Goal: Task Accomplishment & Management: Manage account settings

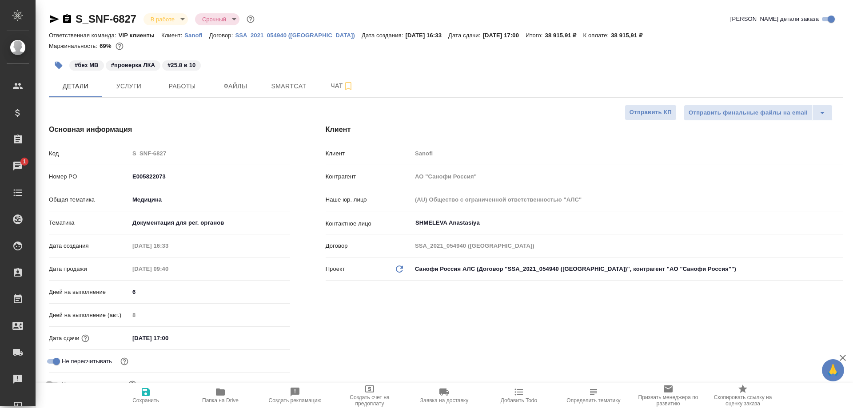
select select "RU"
click at [180, 92] on button "Работы" at bounding box center [182, 86] width 53 height 22
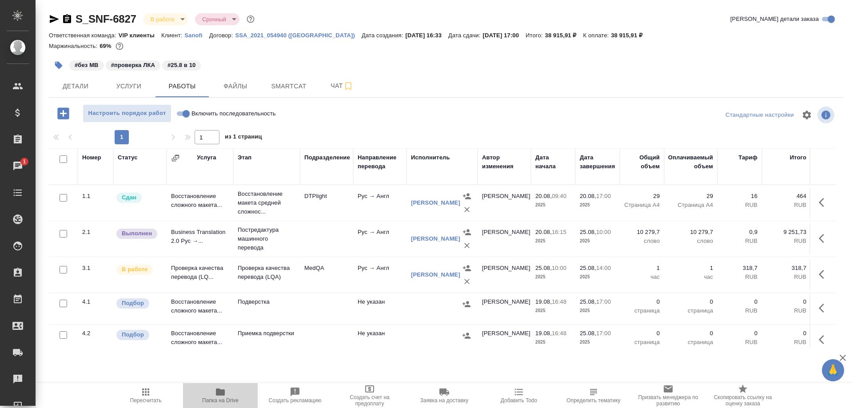
click at [222, 391] on icon "button" at bounding box center [220, 392] width 9 height 7
click at [180, 282] on td "Проверка качества перевода (LQ..." at bounding box center [200, 275] width 67 height 31
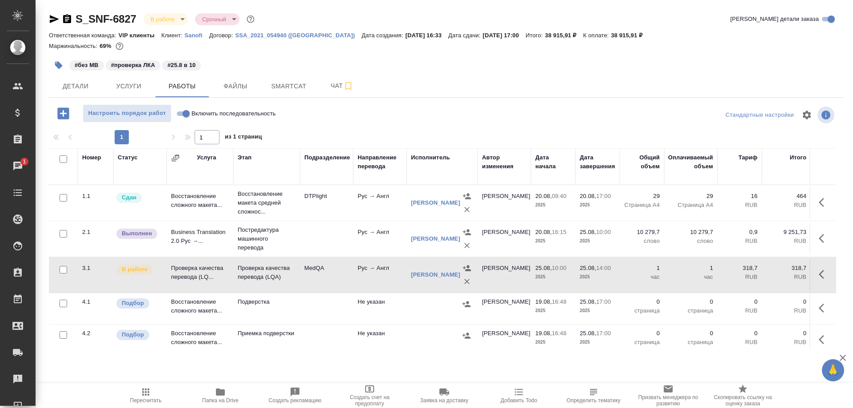
click at [180, 282] on td "Проверка качества перевода (LQ..." at bounding box center [200, 275] width 67 height 31
click at [179, 114] on input "Включить последовательность" at bounding box center [186, 113] width 32 height 11
checkbox input "true"
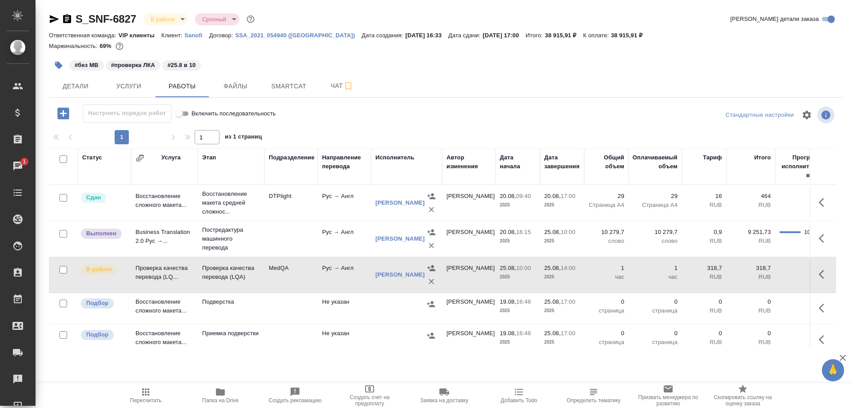
click at [188, 113] on input "Включить последовательность" at bounding box center [179, 113] width 32 height 11
checkbox input "false"
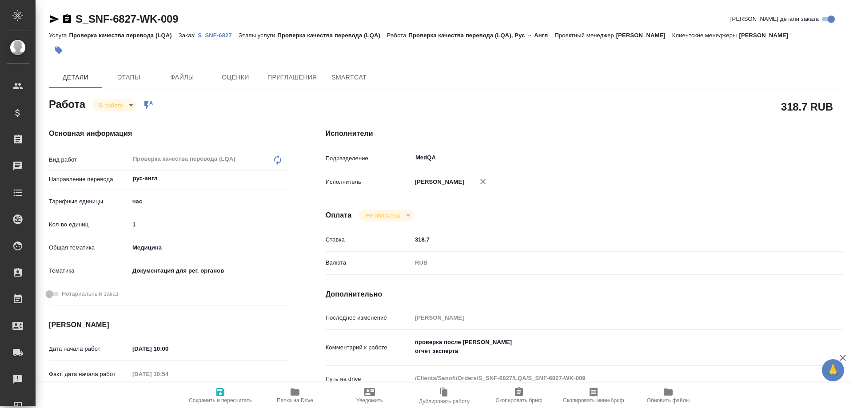
type textarea "x"
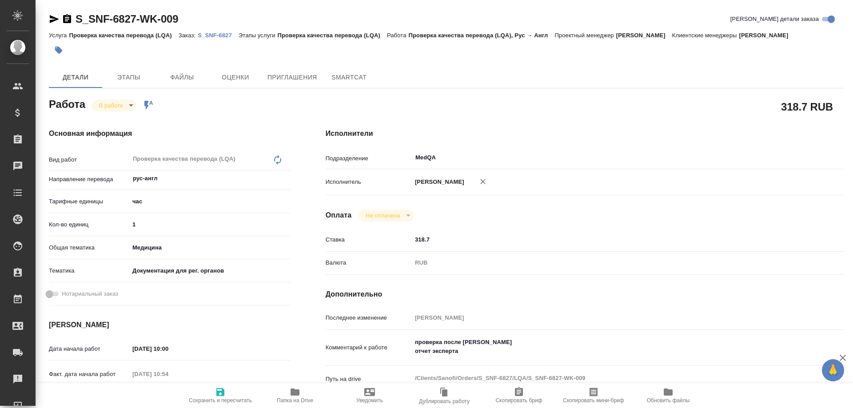
type textarea "x"
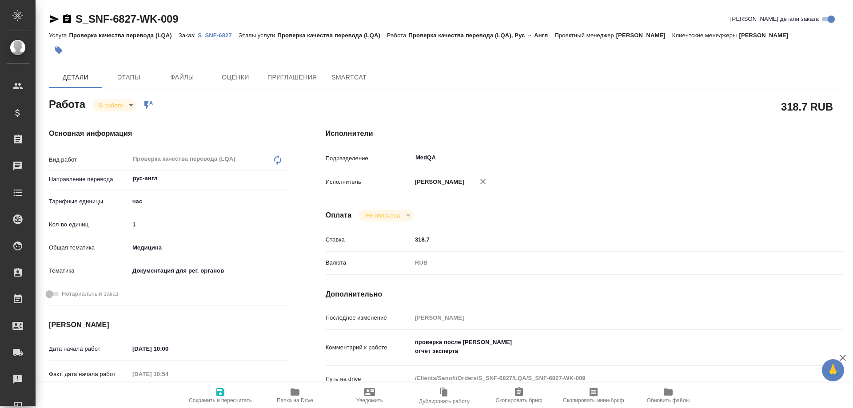
type textarea "x"
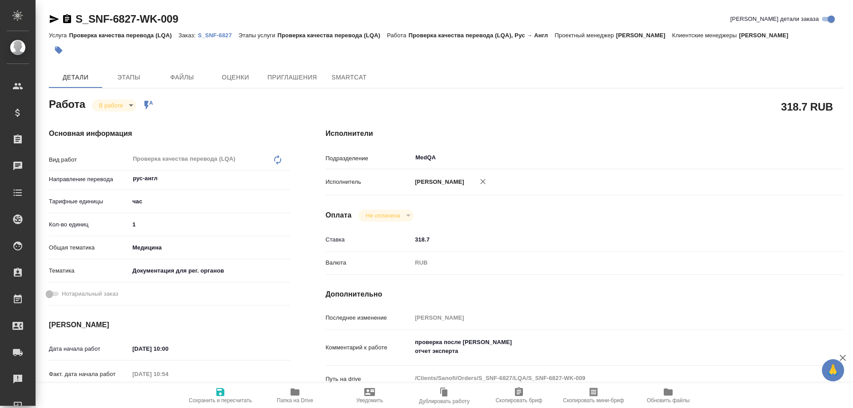
type textarea "x"
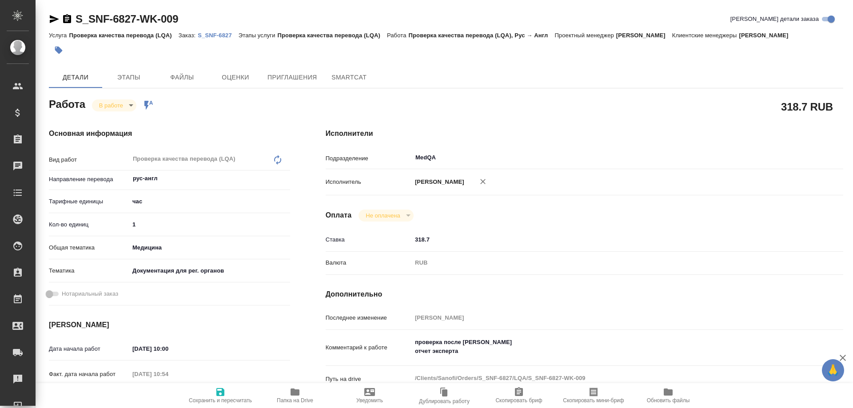
type textarea "x"
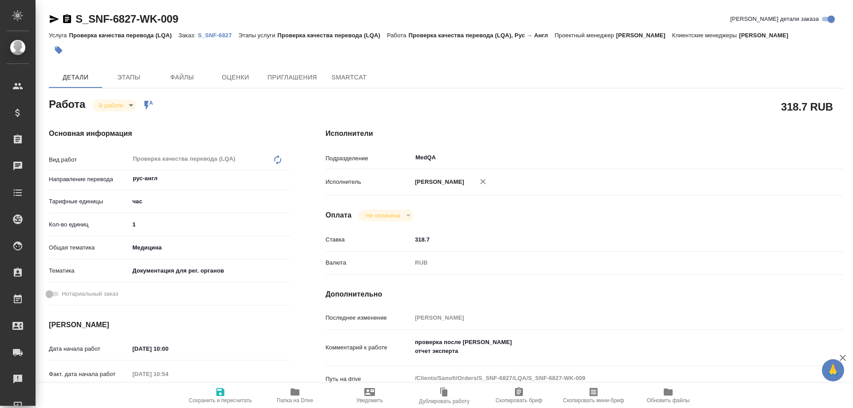
type textarea "x"
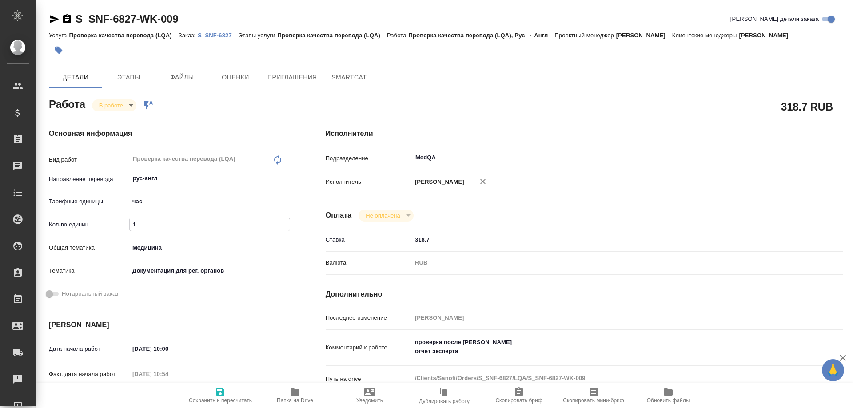
click at [143, 226] on input "1" at bounding box center [210, 224] width 160 height 13
type textarea "x"
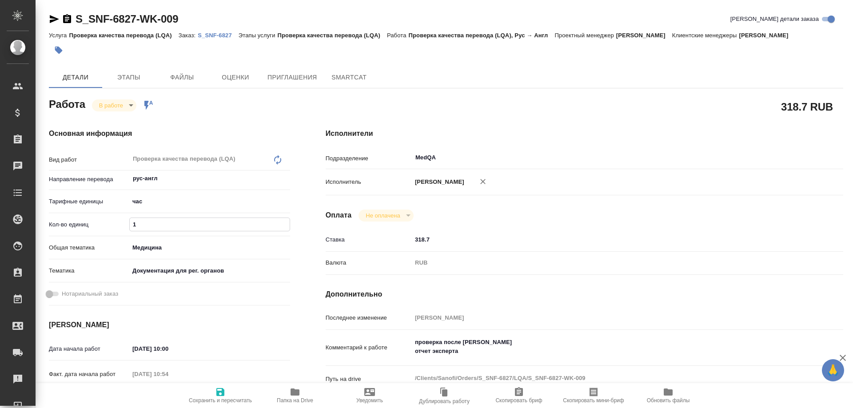
type textarea "x"
type input "16"
type textarea "x"
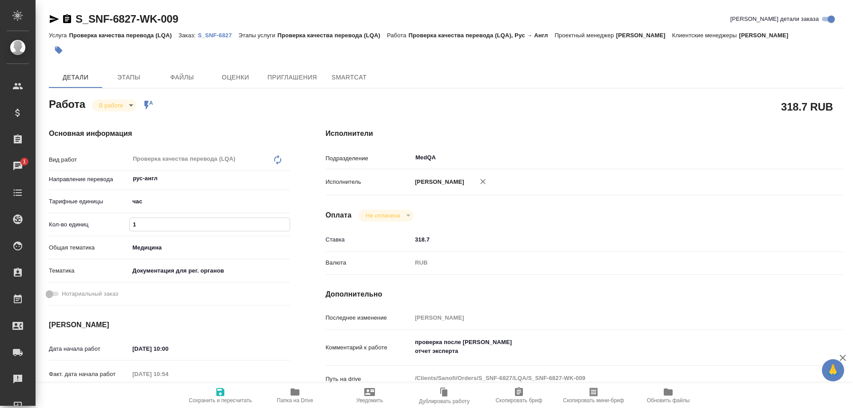
type textarea "x"
type input "166"
type textarea "x"
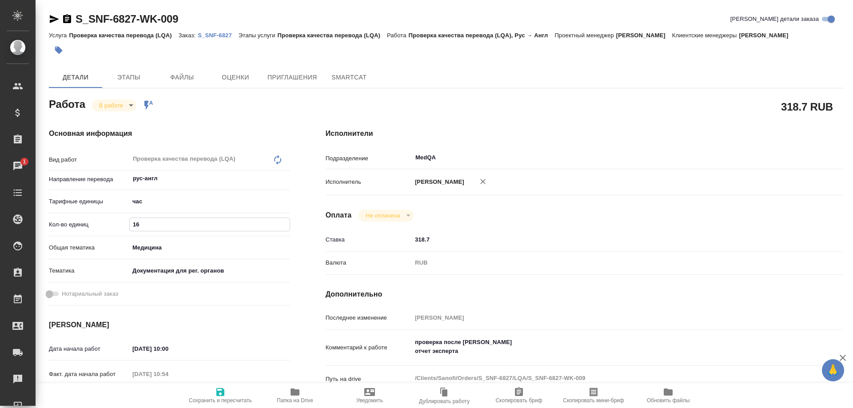
type textarea "x"
type input "16"
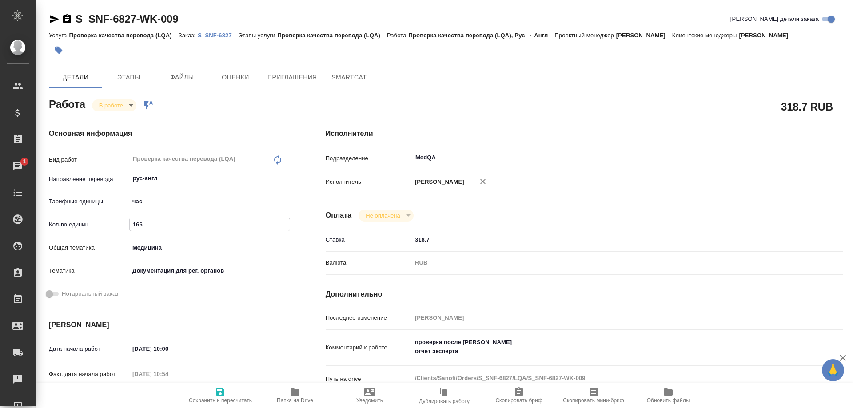
type textarea "x"
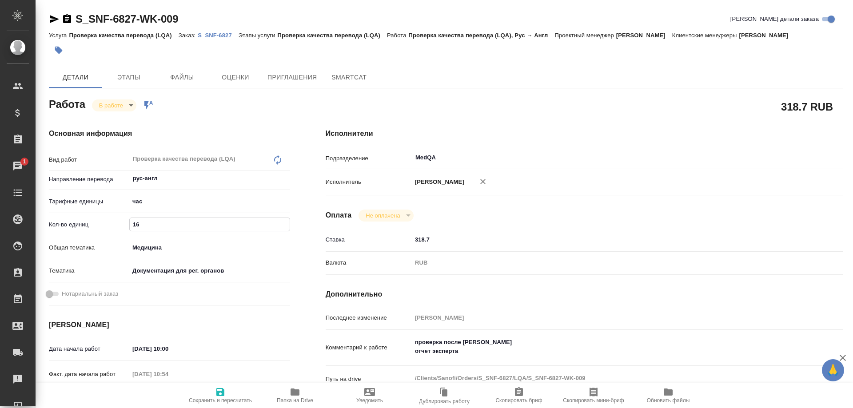
type input "1"
type textarea "x"
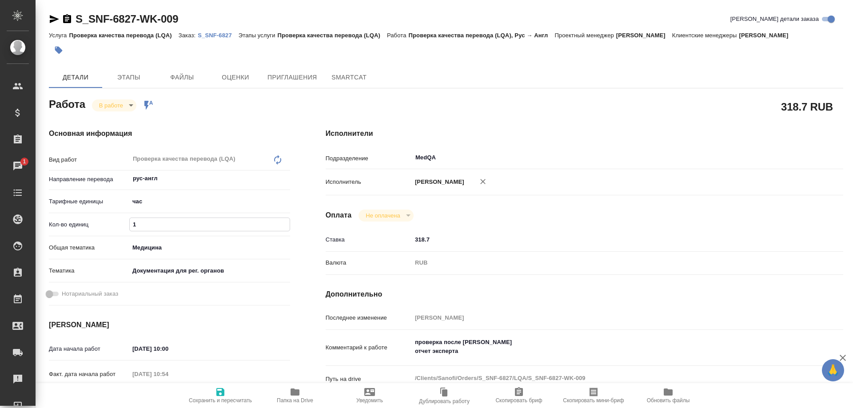
type textarea "x"
type input "16"
type textarea "x"
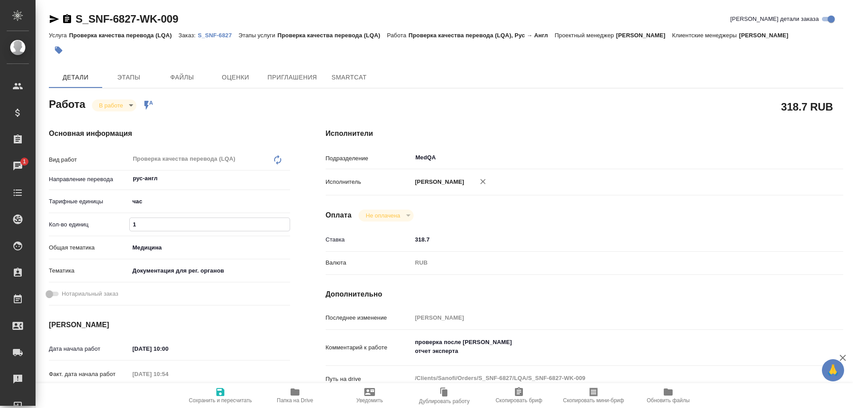
type textarea "x"
type input "166"
type textarea "x"
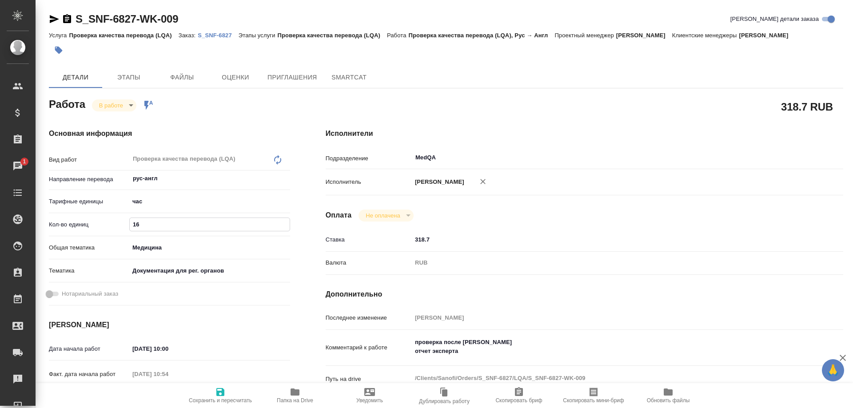
type textarea "x"
type input "16"
type textarea "x"
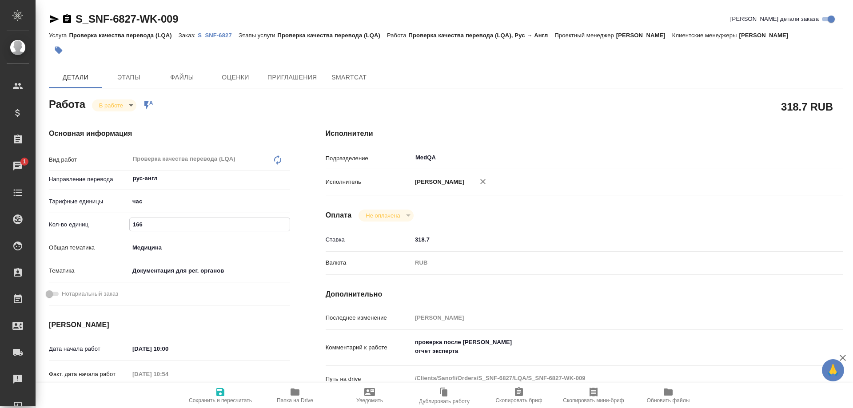
type textarea "x"
type input "1"
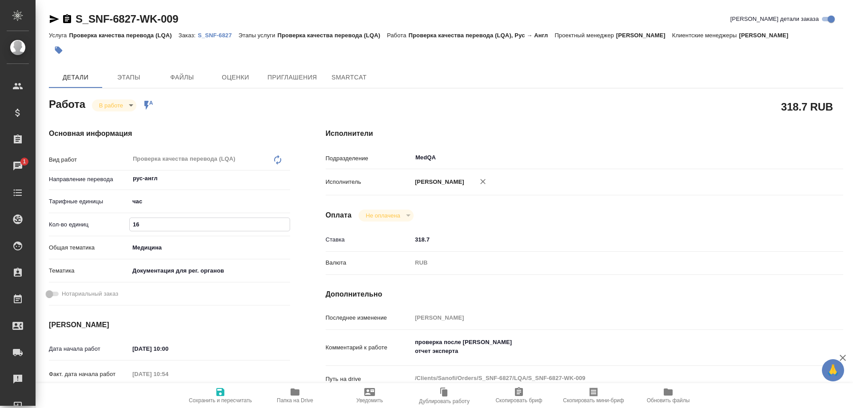
type textarea "x"
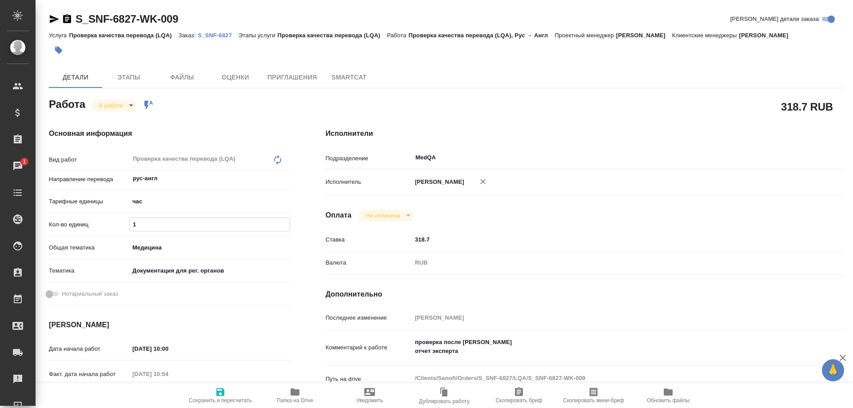
type input "16"
type textarea "x"
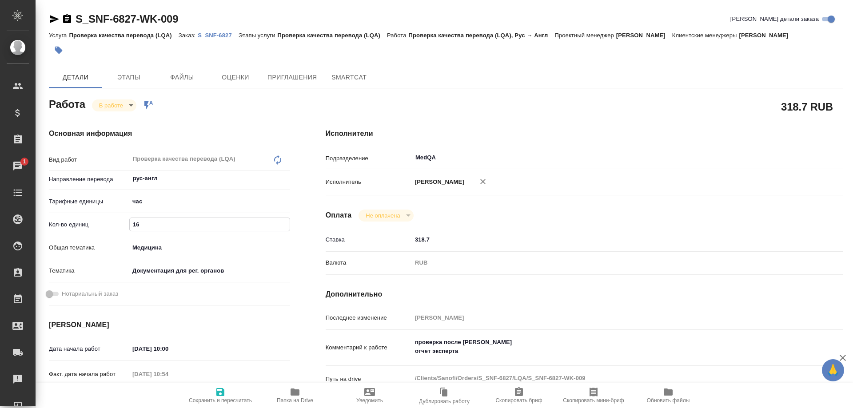
type textarea "x"
type input "166"
type textarea "x"
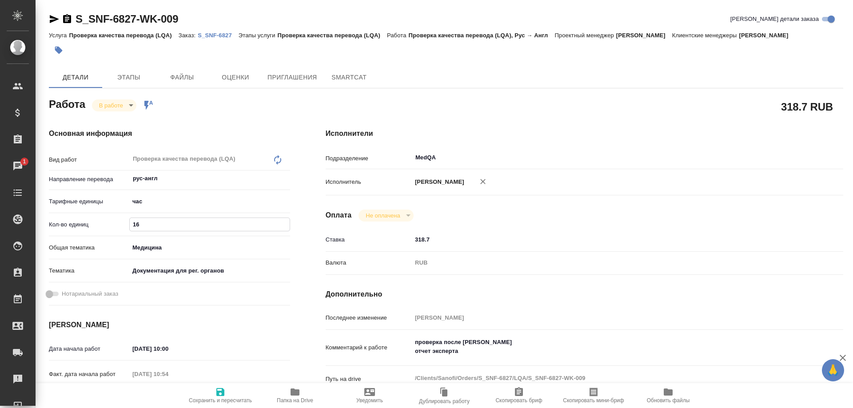
type textarea "x"
type input "16"
type textarea "x"
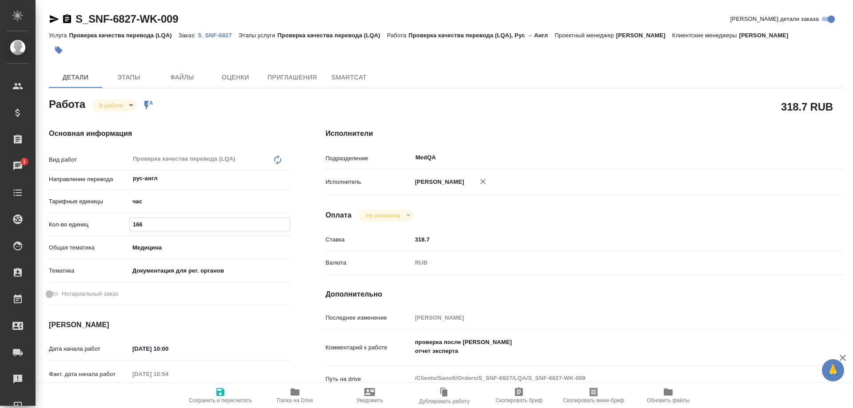
type textarea "x"
type input "1"
type textarea "x"
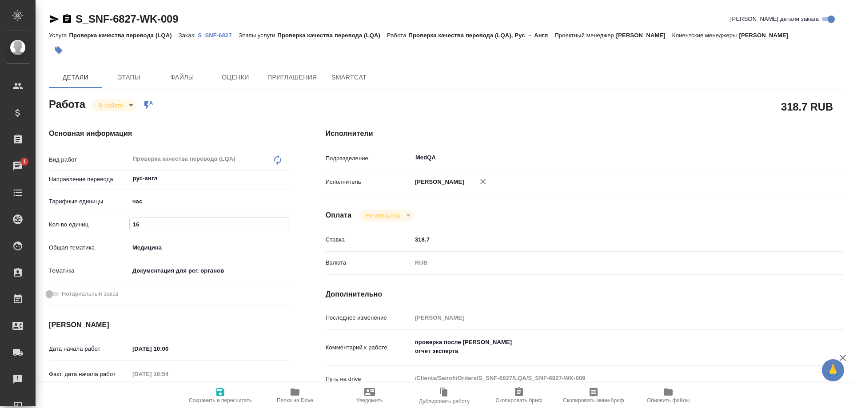
type textarea "x"
type input "1.6"
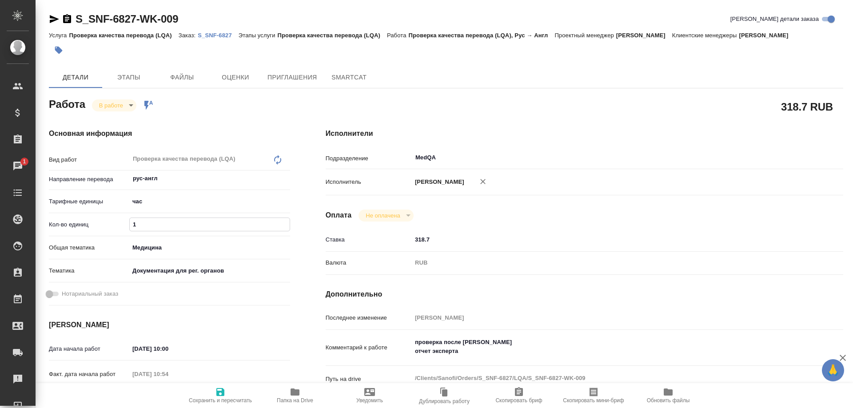
type textarea "x"
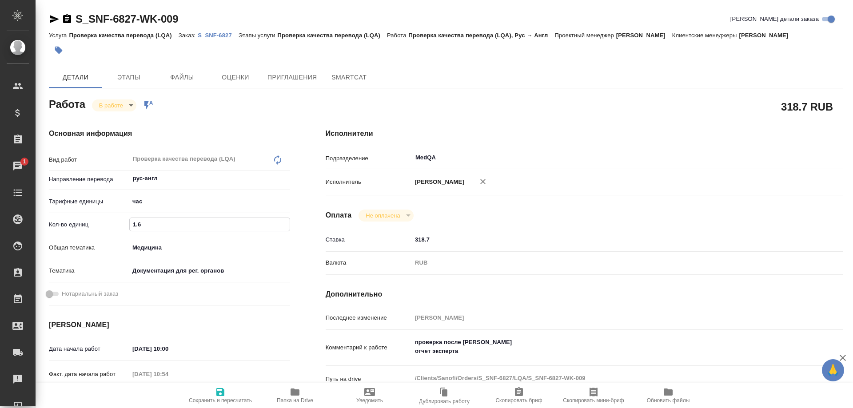
type input "1.66"
type textarea "x"
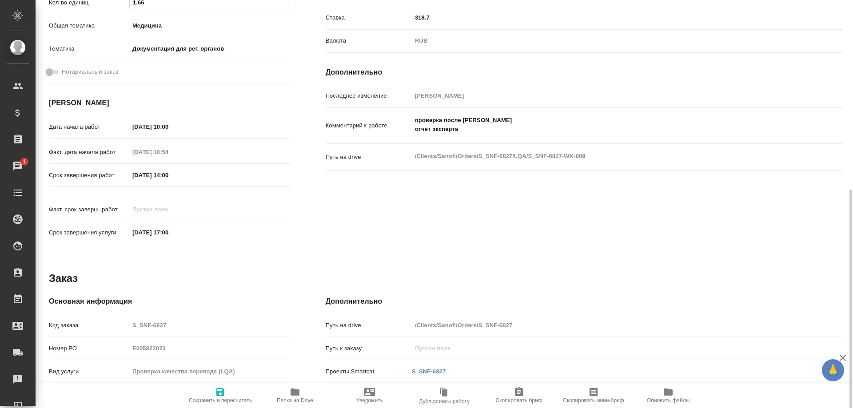
scroll to position [339, 0]
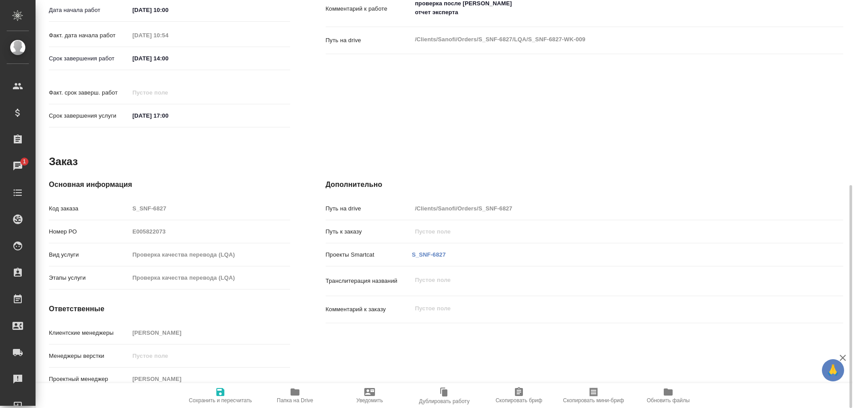
type input "1.66"
click at [292, 393] on icon "button" at bounding box center [295, 392] width 9 height 7
click at [224, 395] on icon "button" at bounding box center [220, 392] width 8 height 8
type textarea "x"
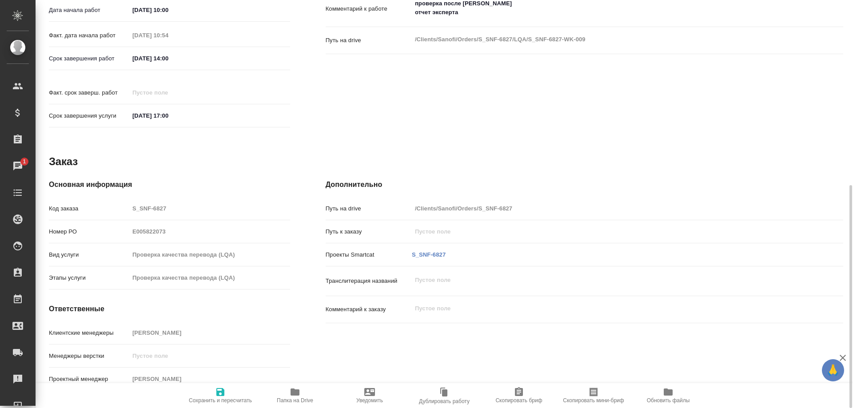
type textarea "x"
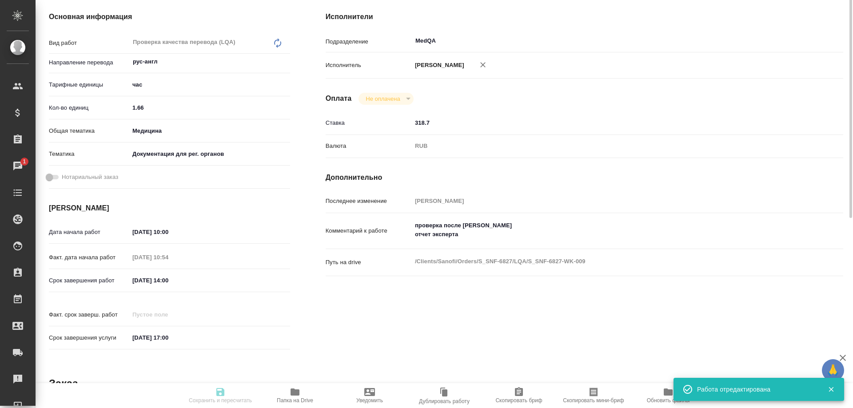
scroll to position [72, 0]
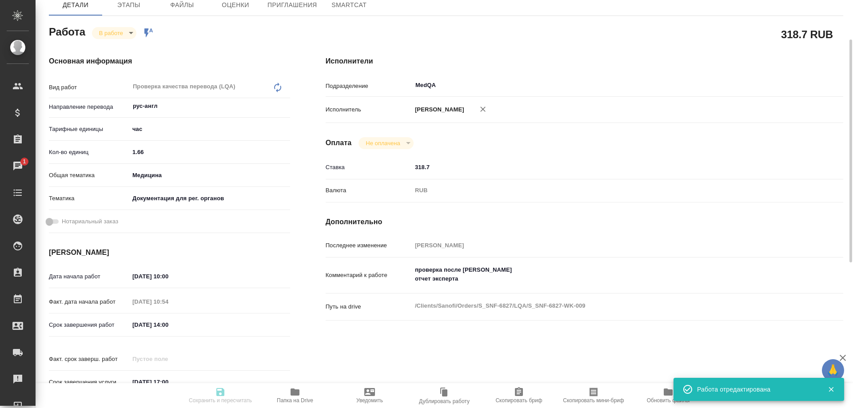
type textarea "x"
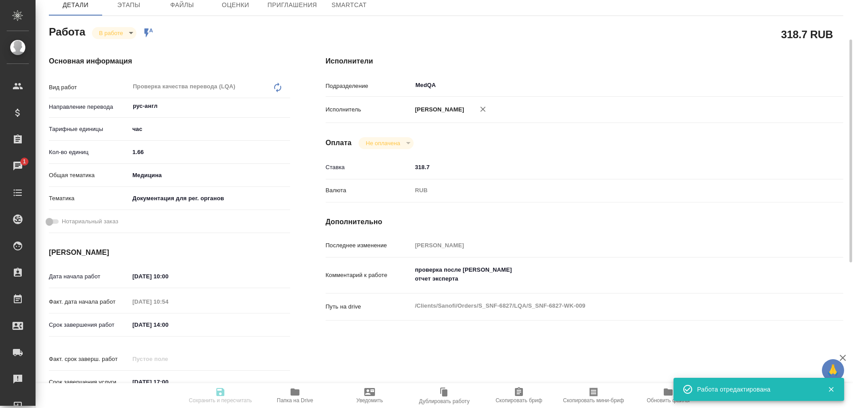
type input "inProgress"
type textarea "Проверка качества перевода (LQA)"
type textarea "x"
type input "рус-англ"
type input "5a8b1489cc6b4906c91bfd93"
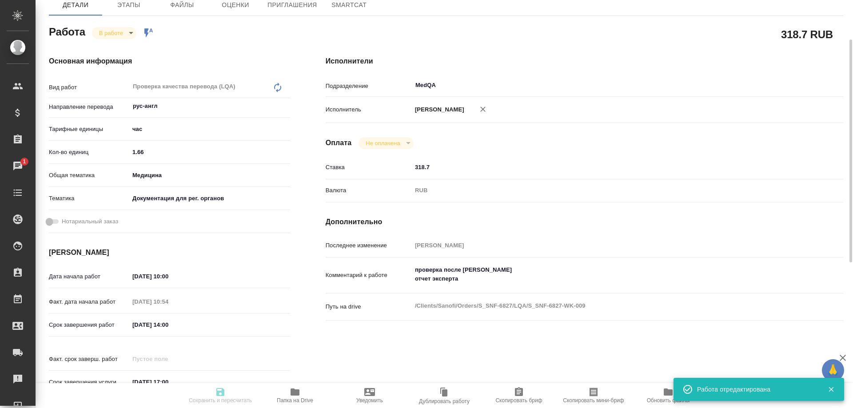
type input "1.66"
type input "med"
type input "5f647205b73bc97568ca66c6"
type input "25.08.2025 10:00"
type input "25.08.2025 10:54"
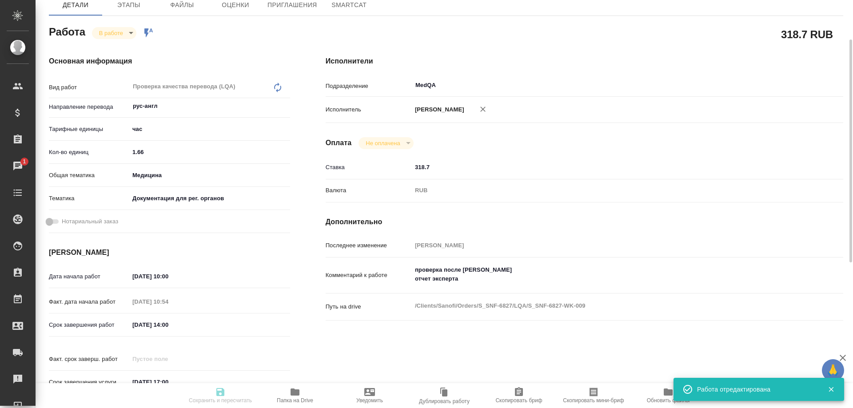
type input "25.08.2025 14:00"
type input "25.08.2025 17:00"
type input "MedQA"
type input "notPayed"
type input "318.7"
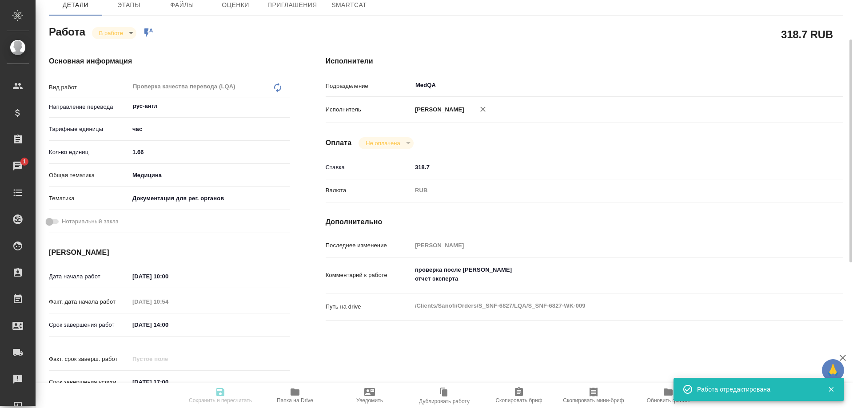
type input "RUB"
type input "Соловьева Елена"
type textarea "проверка после Лажинцевой отчет эксперта"
type textarea "x"
type textarea "/Clients/Sanofi/Orders/S_SNF-6827/LQA/S_SNF-6827-WK-009"
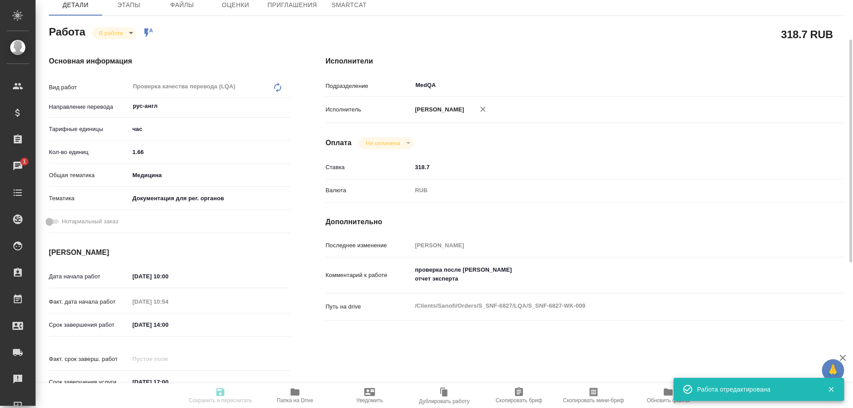
type textarea "x"
type input "S_SNF-6827"
type input "E005822073"
type input "Проверка качества перевода (LQA)"
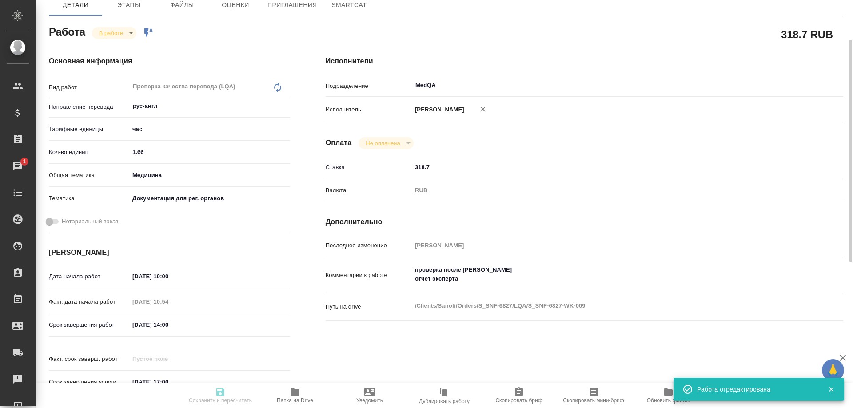
type input "Сайдашева Диляра"
type input "/Clients/Sanofi/Orders/S_SNF-6827"
type textarea "x"
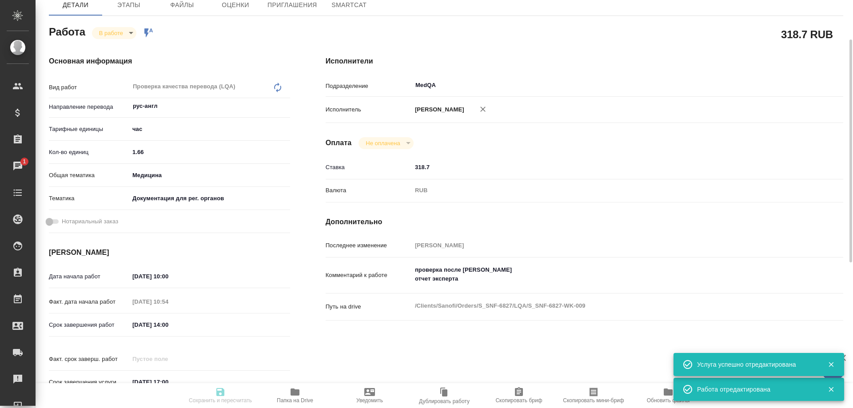
type textarea "x"
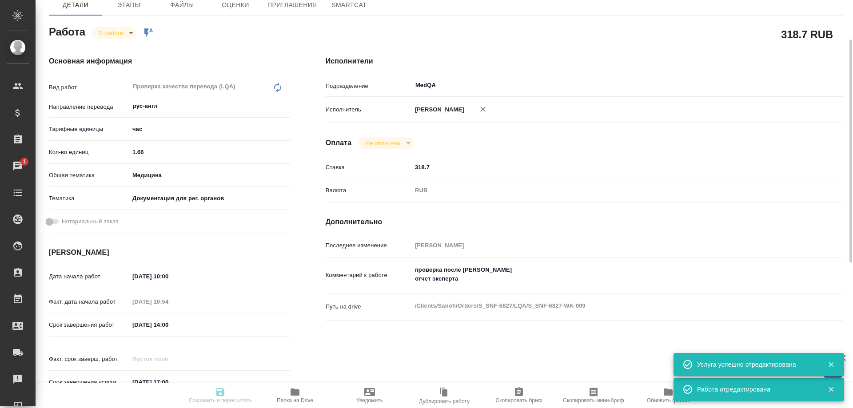
type textarea "x"
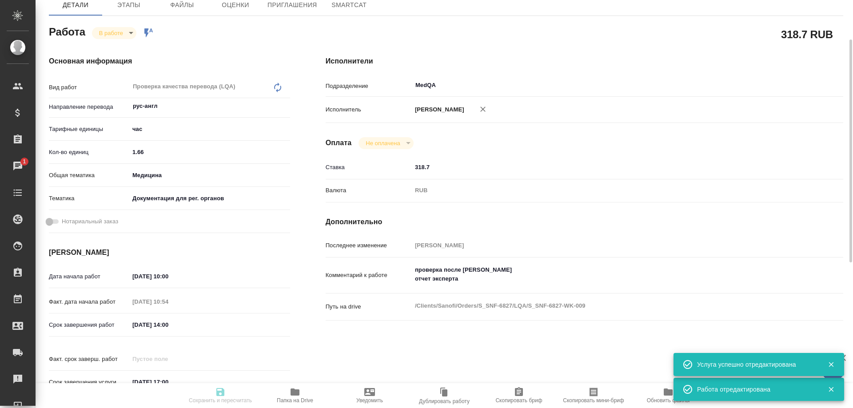
type textarea "x"
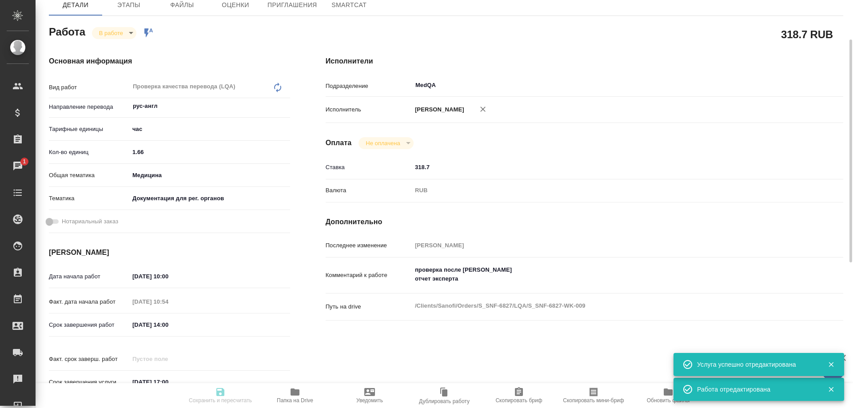
type textarea "x"
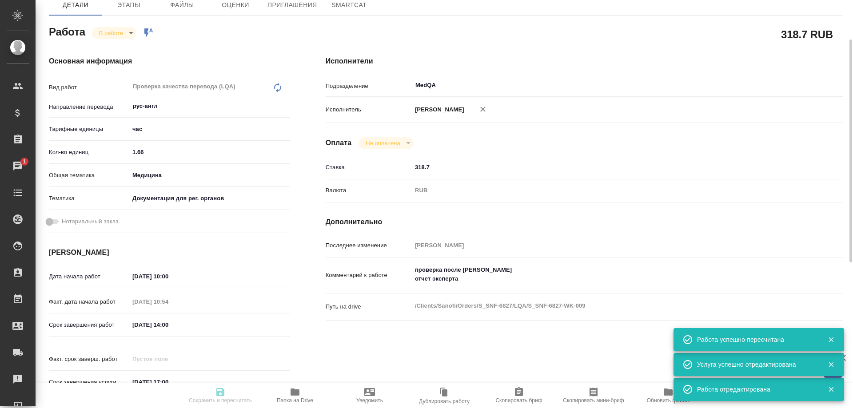
type input "inProgress"
type textarea "Проверка качества перевода (LQA)"
type textarea "x"
type input "рус-англ"
type input "5a8b1489cc6b4906c91bfd93"
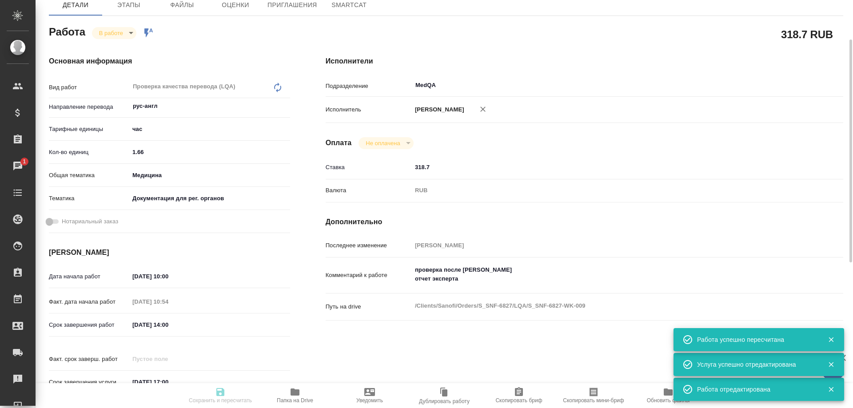
type input "1.66"
type input "med"
type input "5f647205b73bc97568ca66c6"
type input "25.08.2025 10:00"
type input "25.08.2025 10:54"
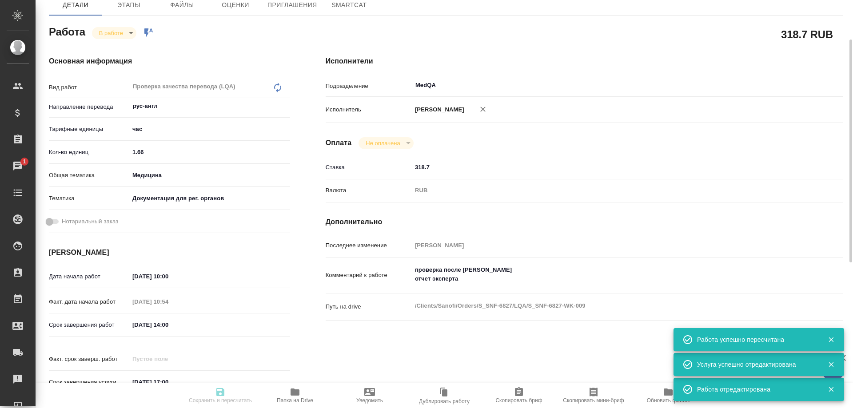
type input "25.08.2025 14:00"
type input "25.08.2025 17:00"
type input "MedQA"
type input "notPayed"
type input "318.7"
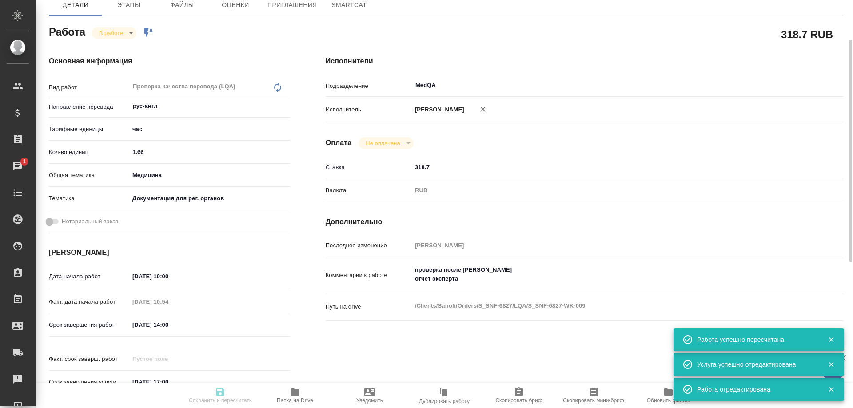
type input "RUB"
type input "Соловьева Елена"
type textarea "проверка после Лажинцевой отчет эксперта"
type textarea "x"
type textarea "/Clients/Sanofi/Orders/S_SNF-6827/LQA/S_SNF-6827-WK-009"
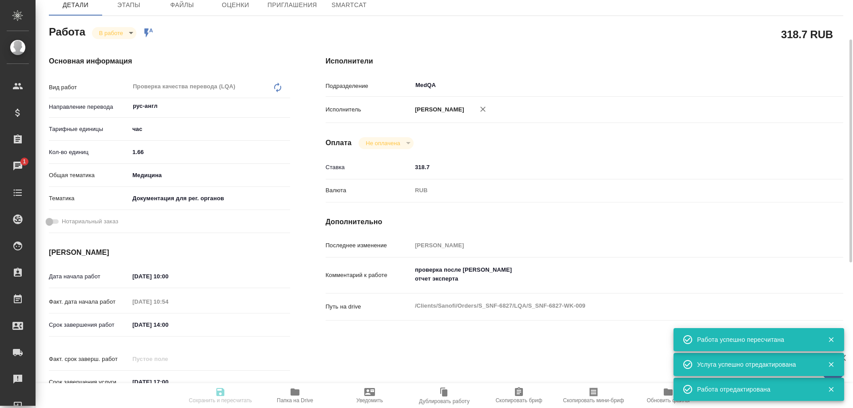
type textarea "x"
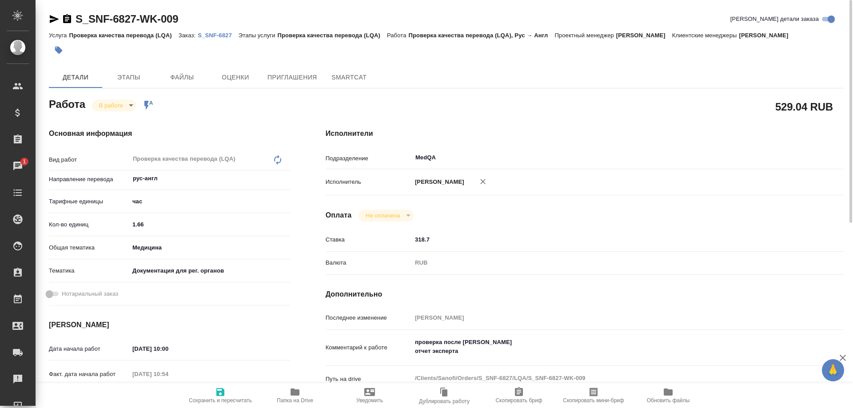
click at [126, 105] on body "🙏 .cls-1 fill:#fff; AWATERA Solovyova Elena Клиенты Спецификации Заказы 1 Чаты …" at bounding box center [426, 204] width 853 height 408
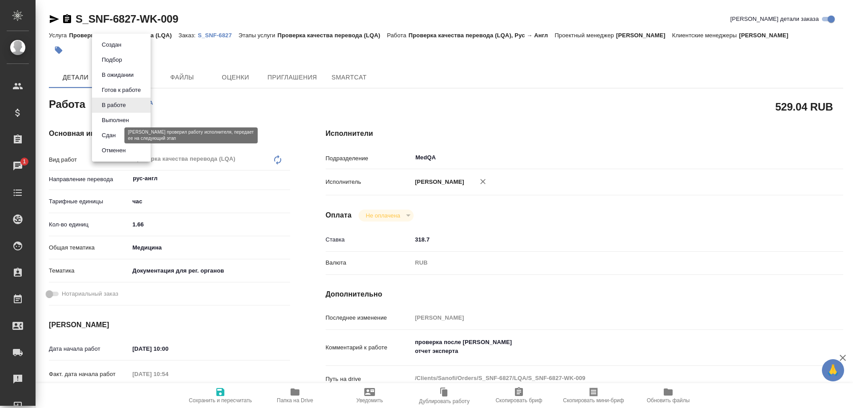
click at [113, 137] on button "Сдан" at bounding box center [108, 136] width 19 height 10
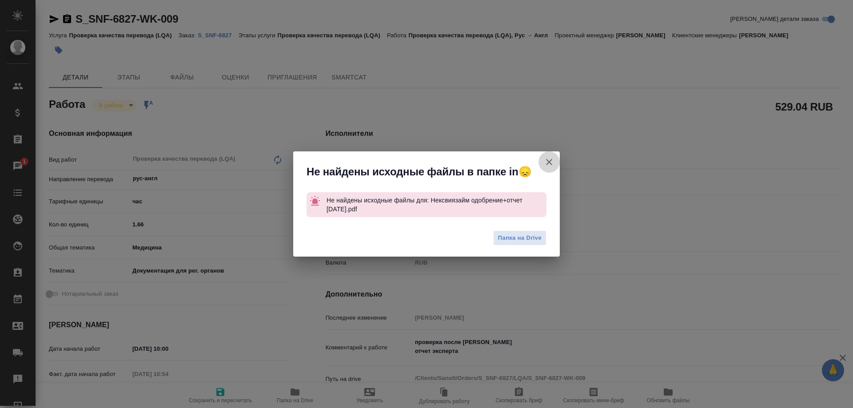
click at [551, 160] on icon "button" at bounding box center [549, 162] width 6 height 6
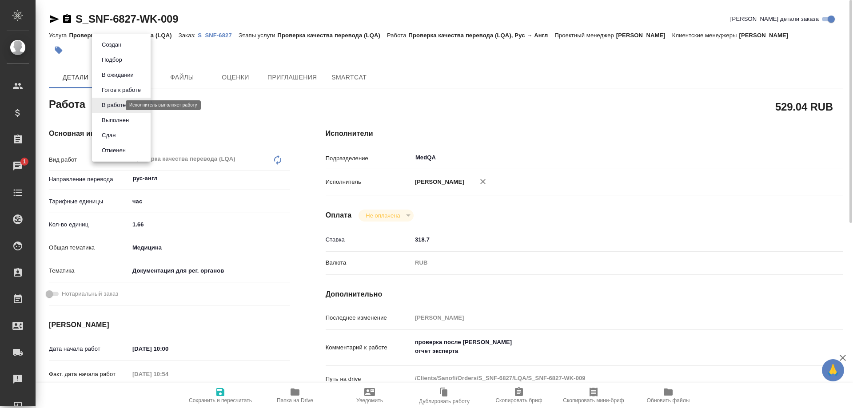
click at [98, 104] on body "🙏 .cls-1 fill:#fff; AWATERA Solovyova Elena Клиенты Спецификации Заказы 1 Чаты …" at bounding box center [426, 204] width 853 height 408
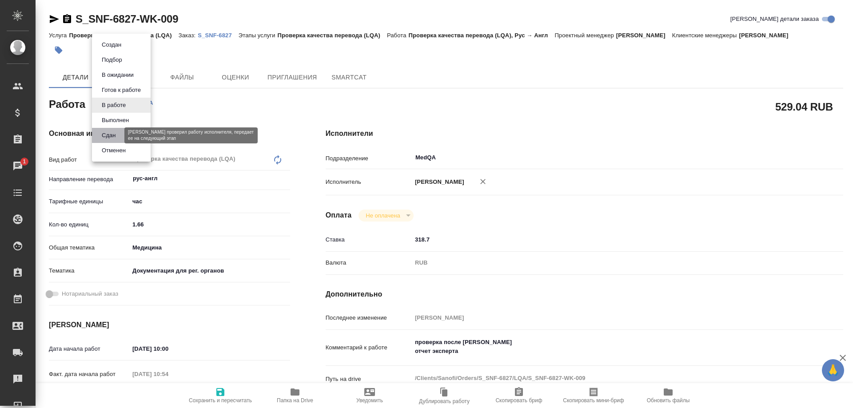
click at [111, 137] on button "Сдан" at bounding box center [108, 136] width 19 height 10
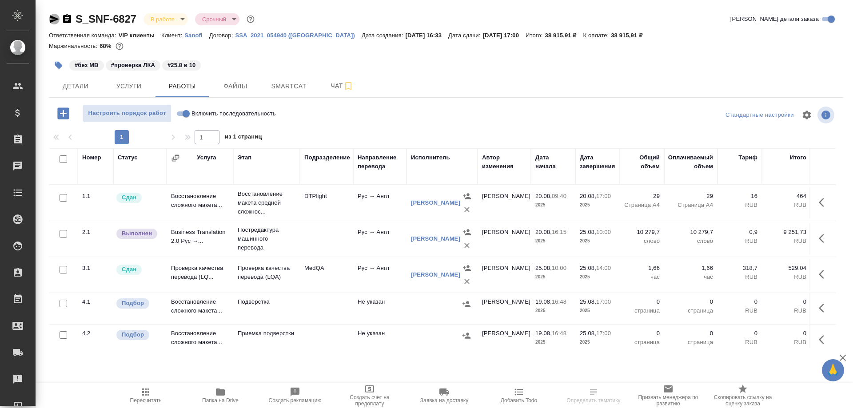
click at [51, 17] on icon "button" at bounding box center [54, 19] width 9 height 8
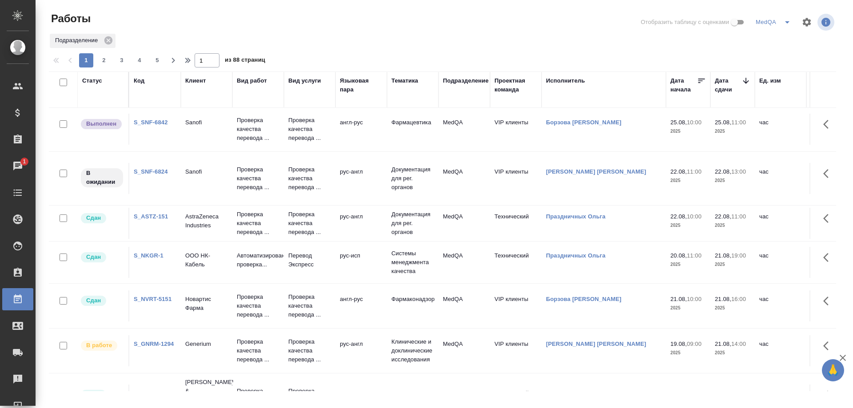
scroll to position [267, 0]
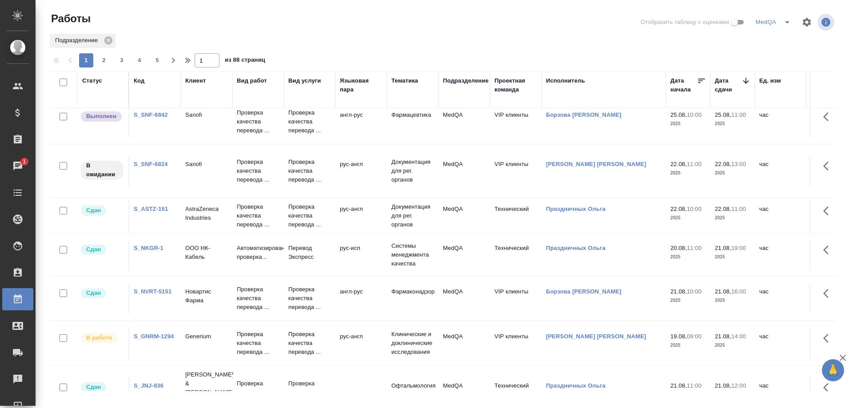
click at [158, 332] on div "S_GNRM-1294" at bounding box center [155, 336] width 43 height 9
click at [148, 334] on link "S_GNRM-1294" at bounding box center [154, 336] width 40 height 7
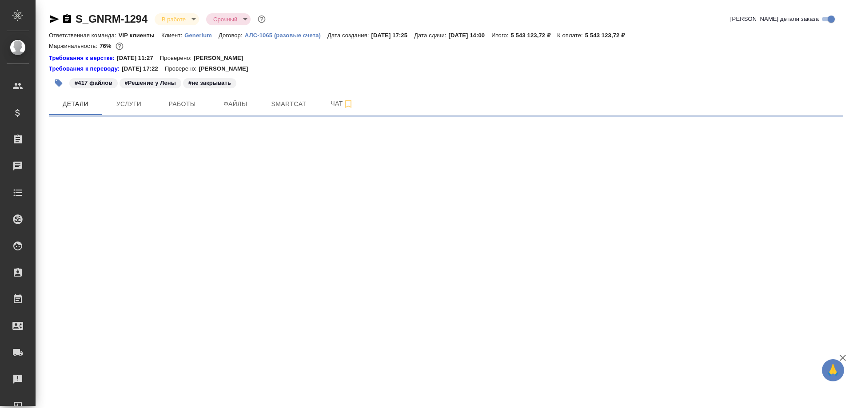
select select "RU"
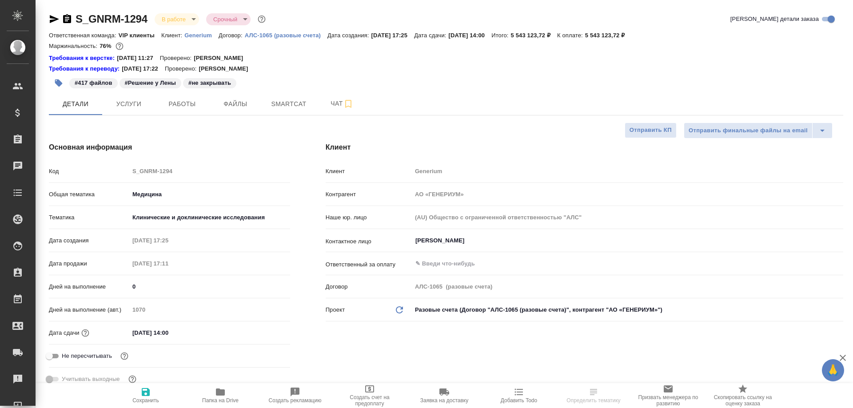
type textarea "x"
type input "[PERSON_NAME]"
click at [289, 101] on span "Smartcat" at bounding box center [289, 104] width 43 height 11
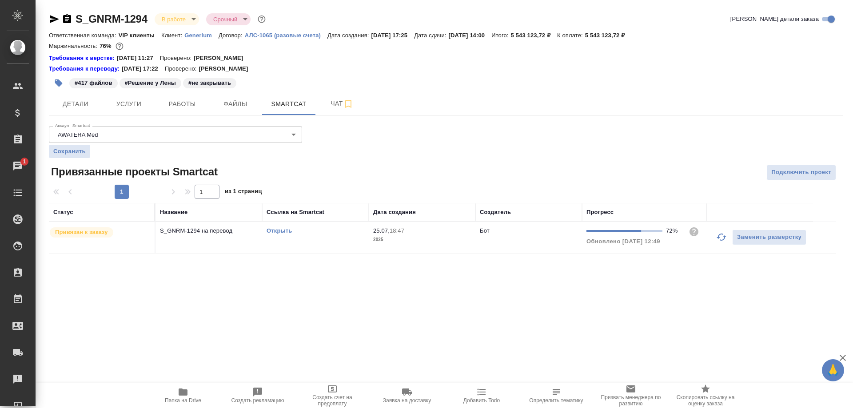
click at [278, 232] on link "Открыть" at bounding box center [279, 231] width 25 height 7
